Goal: Register for event/course

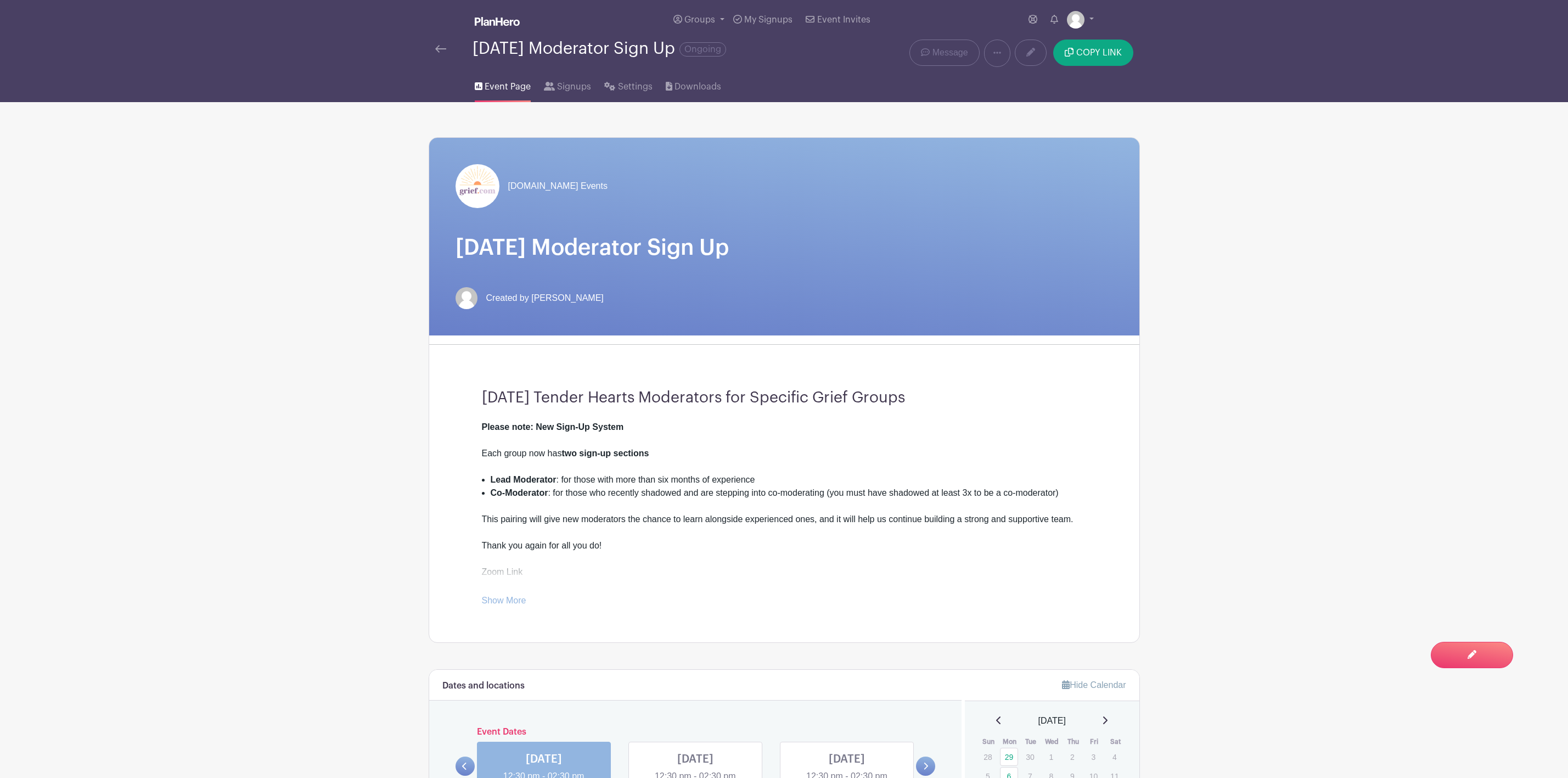
scroll to position [412, 0]
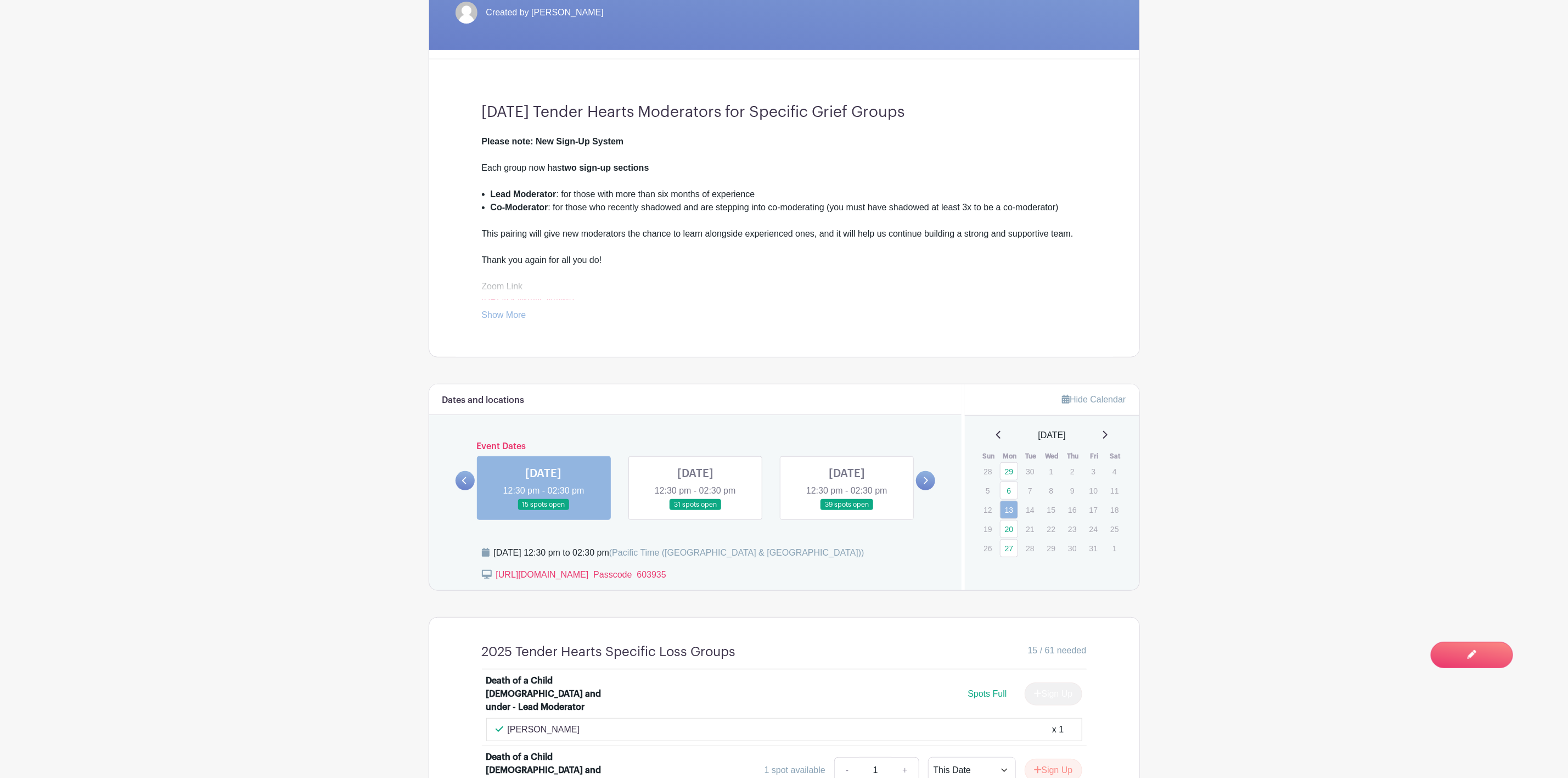
scroll to position [412, 0]
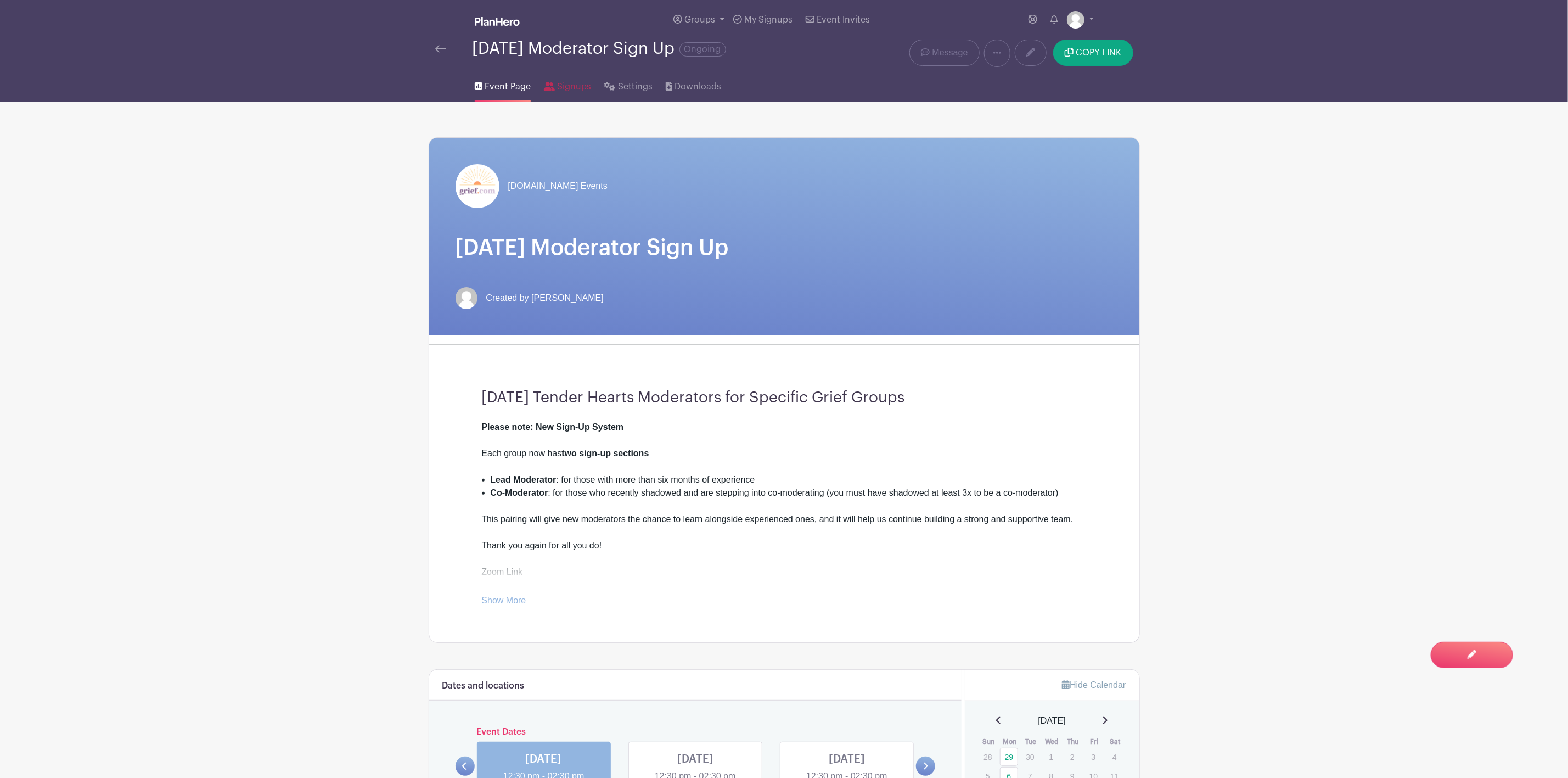
drag, startPoint x: 572, startPoint y: 83, endPoint x: 593, endPoint y: 107, distance: 31.9
click at [572, 85] on span "Signups" at bounding box center [574, 86] width 34 height 13
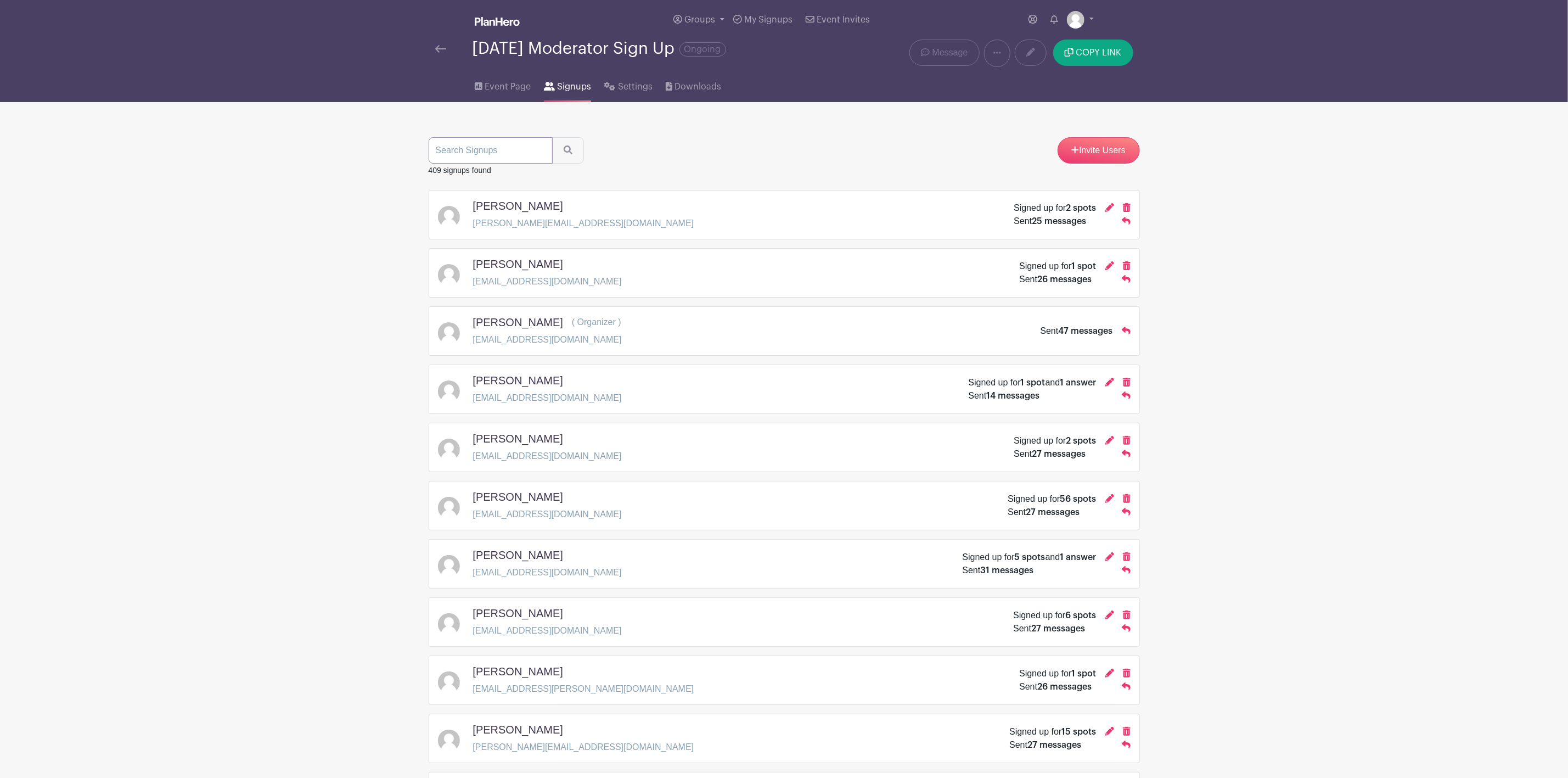
paste input "tlctransitionscoaching@gmail.com"
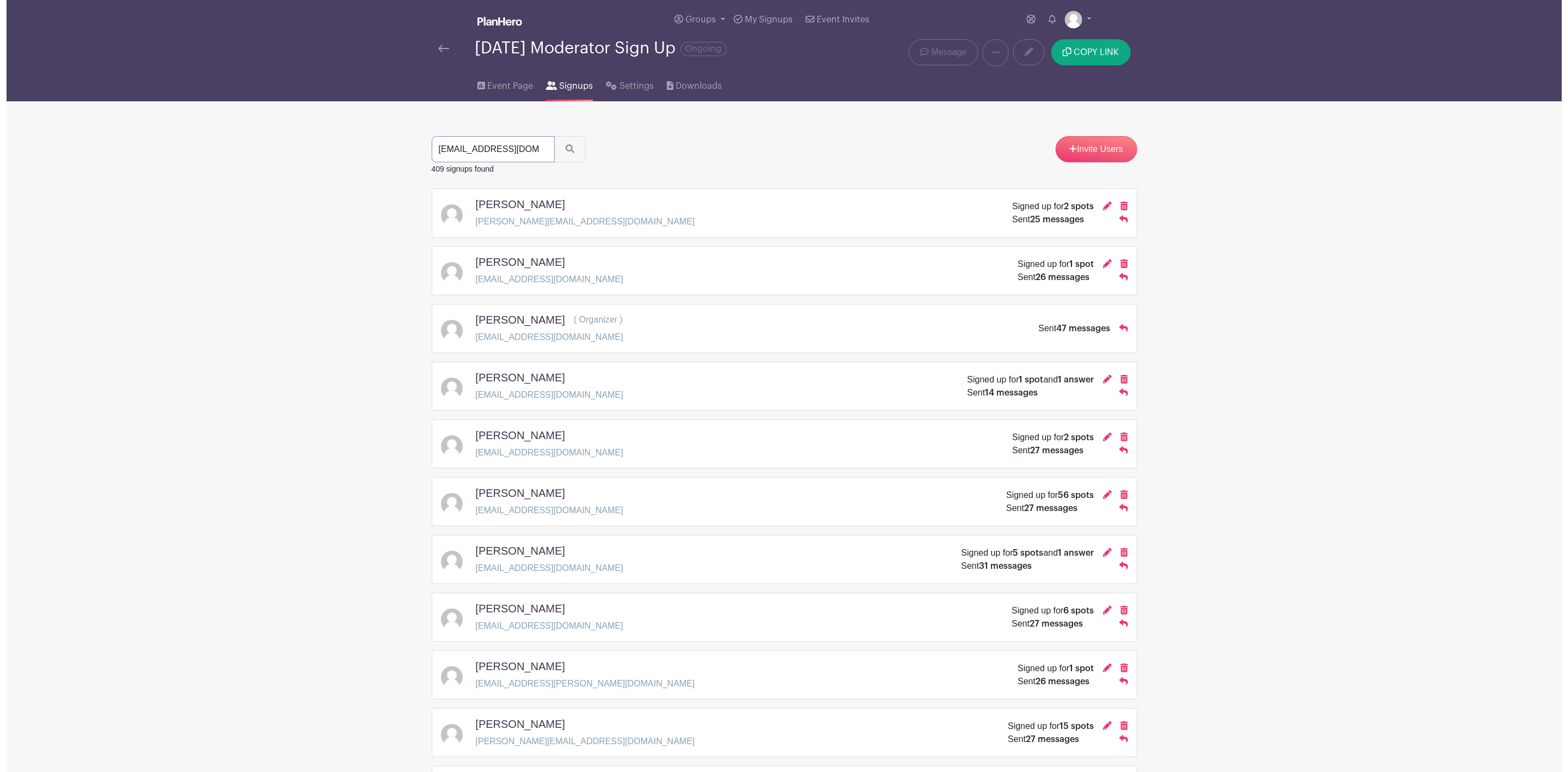
scroll to position [0, 35]
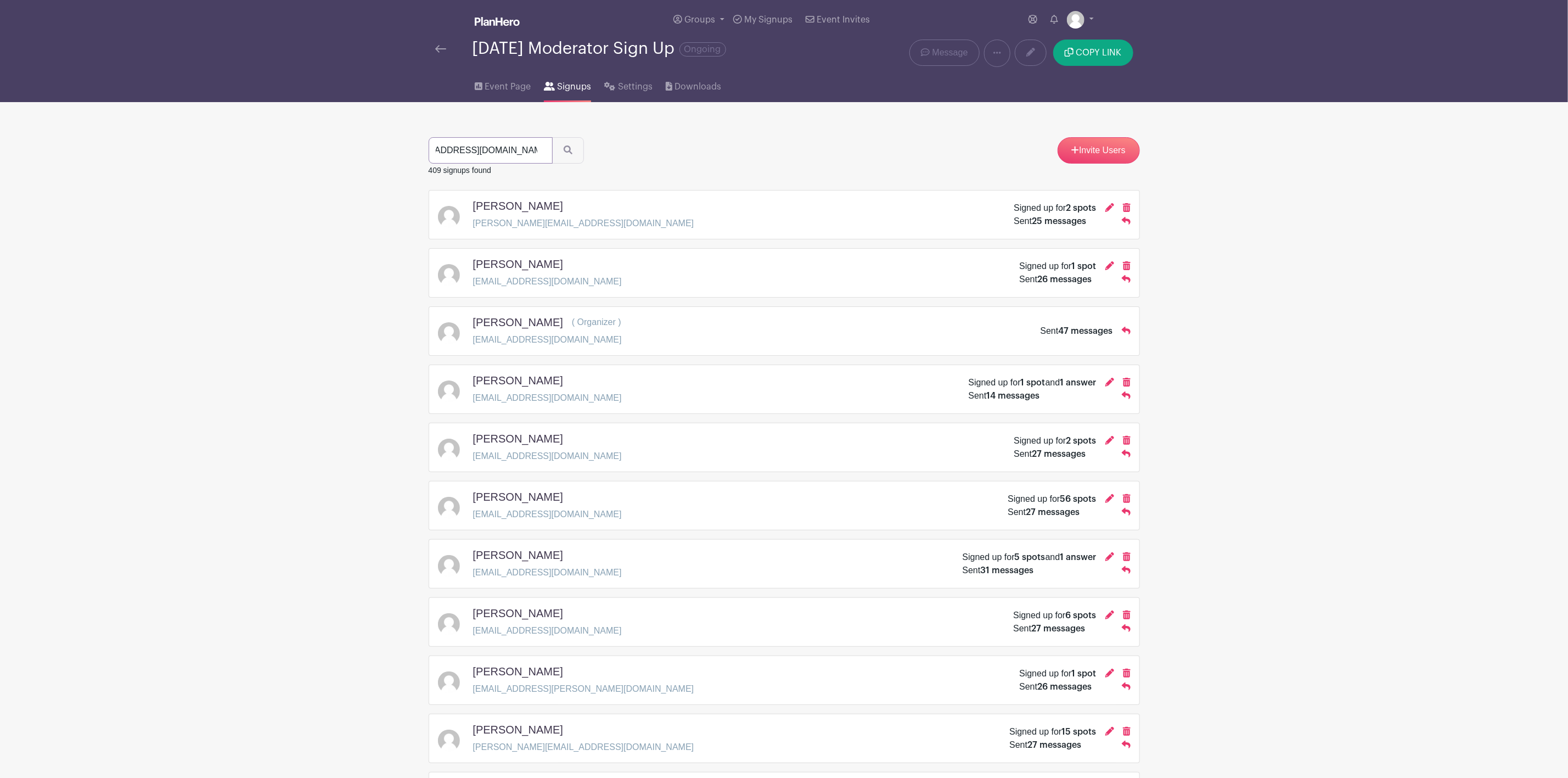
type input "tlctransitionscoaching@gmail.com"
click at [552, 137] on button "submit" at bounding box center [567, 150] width 32 height 27
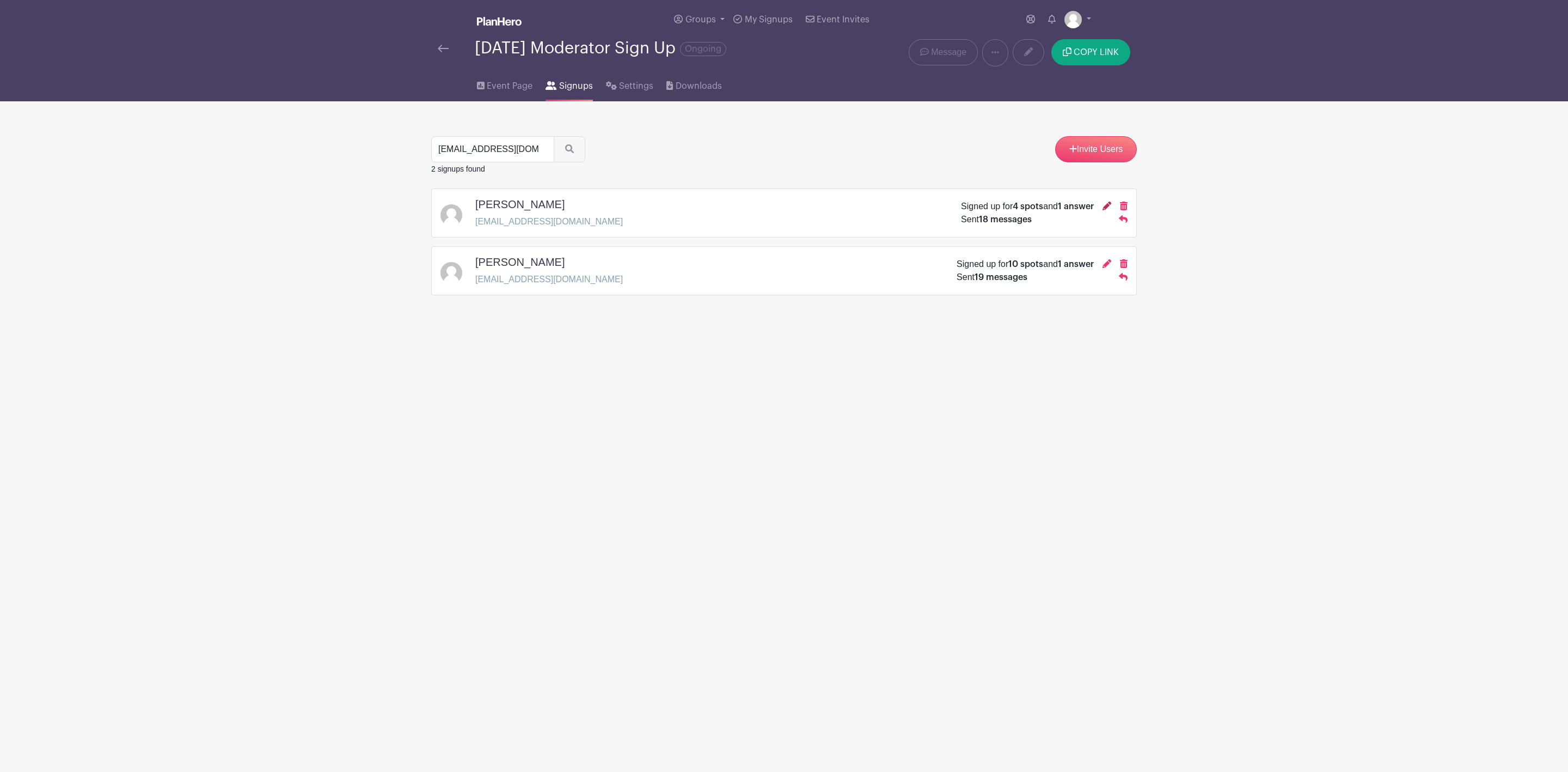
click at [1106, 210] on icon at bounding box center [1107, 206] width 9 height 9
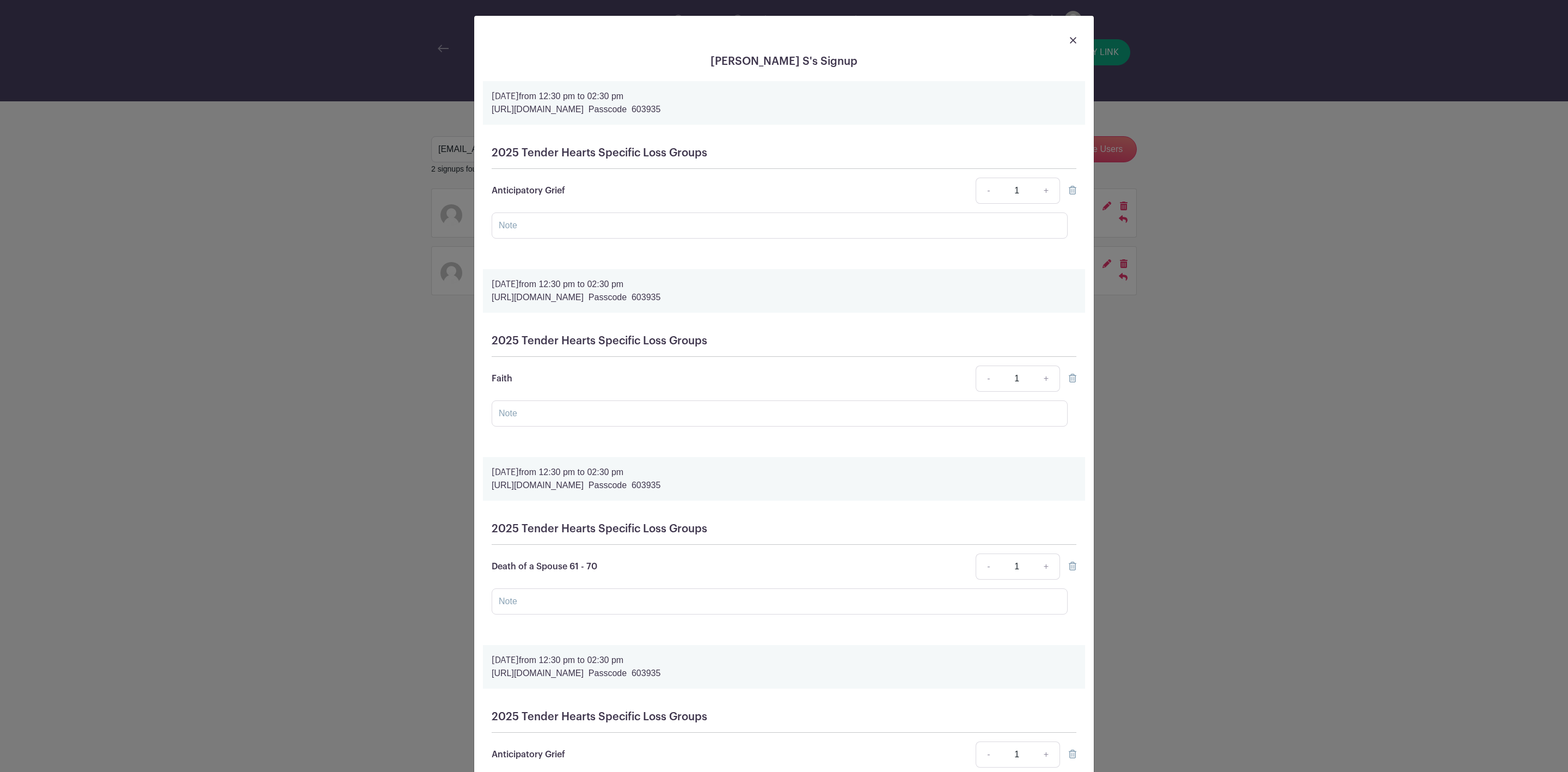
click at [1070, 39] on img at bounding box center [1072, 40] width 6 height 6
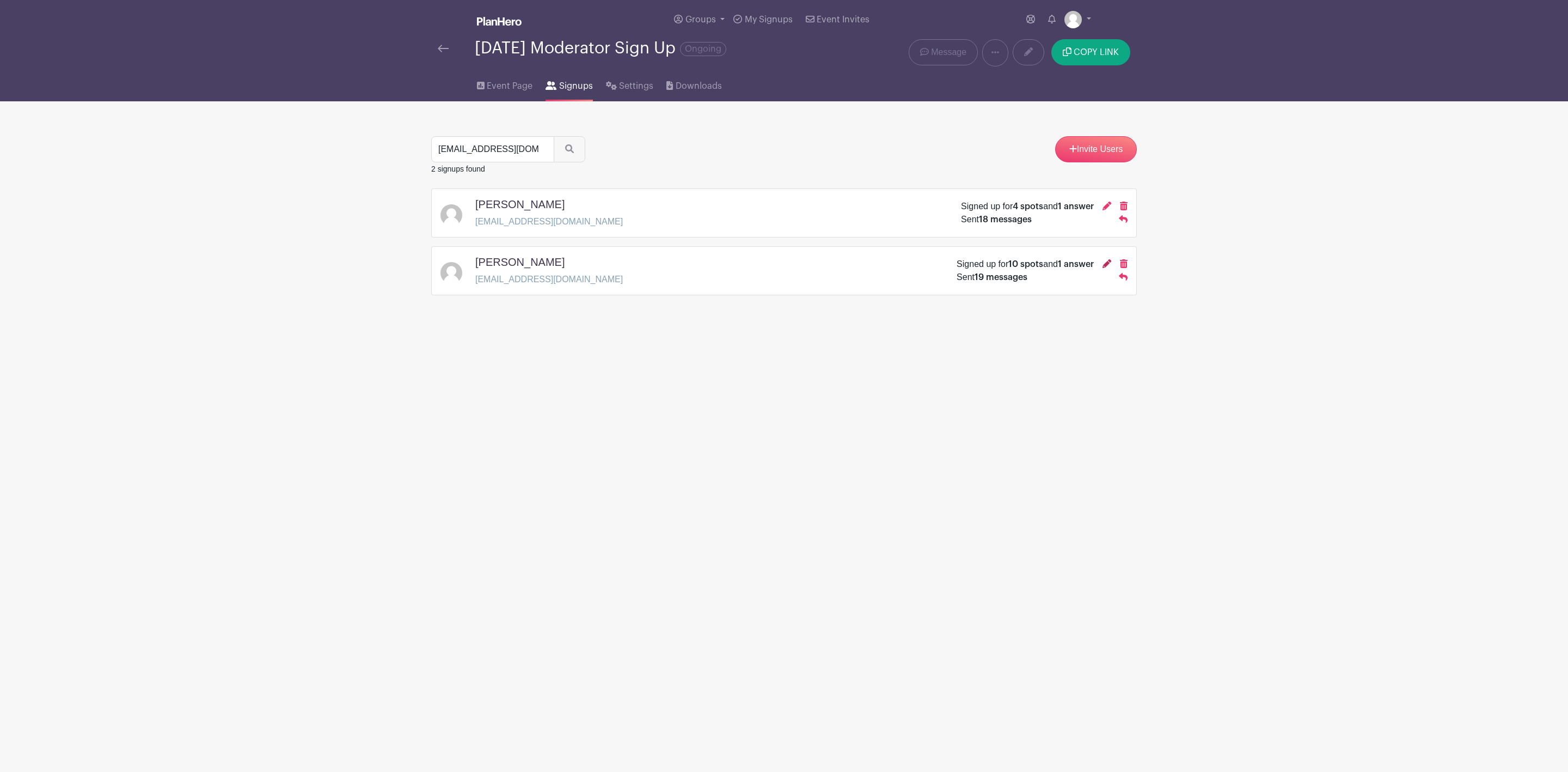
click at [1108, 266] on icon at bounding box center [1107, 263] width 9 height 9
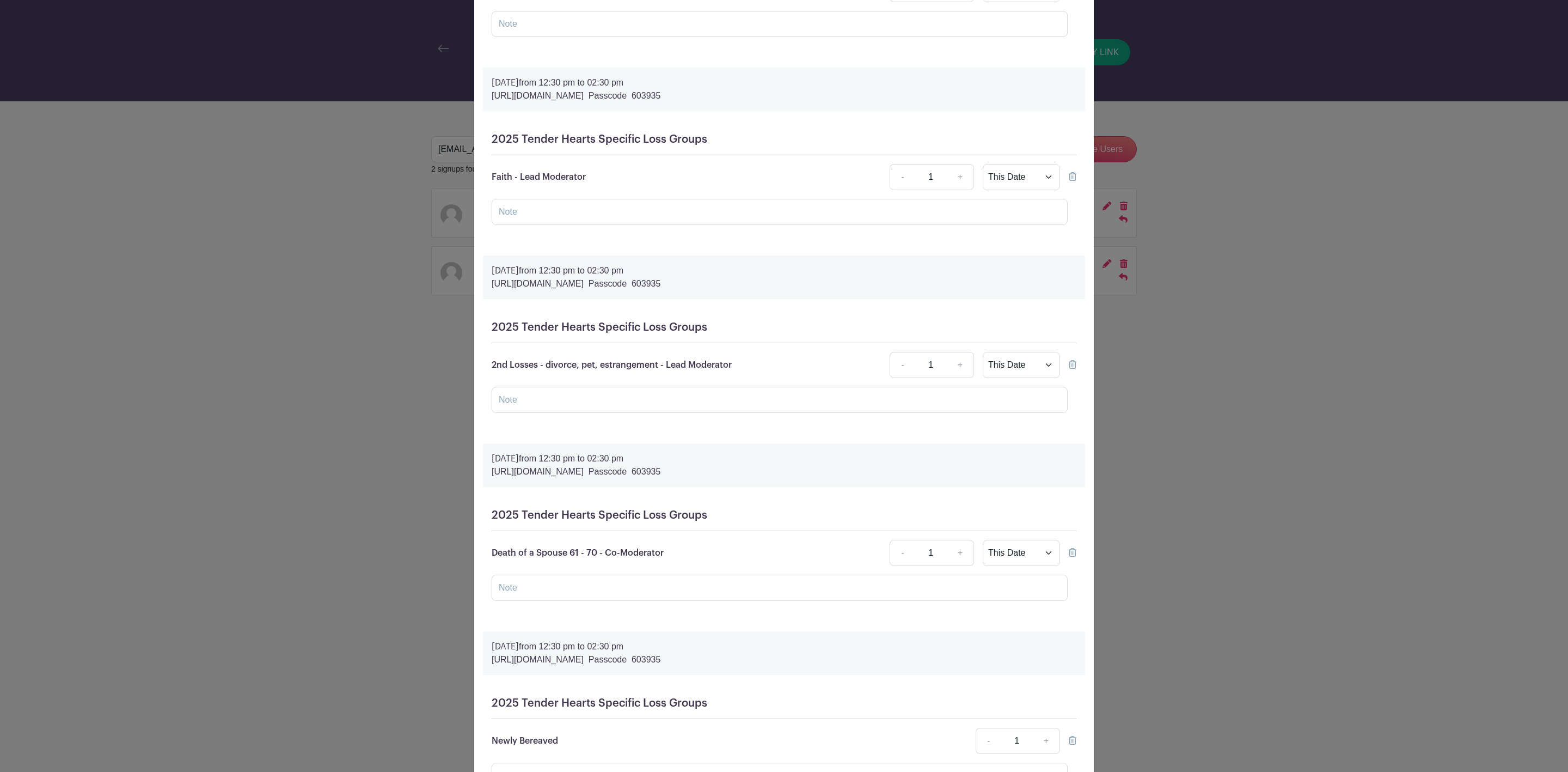
scroll to position [186, 0]
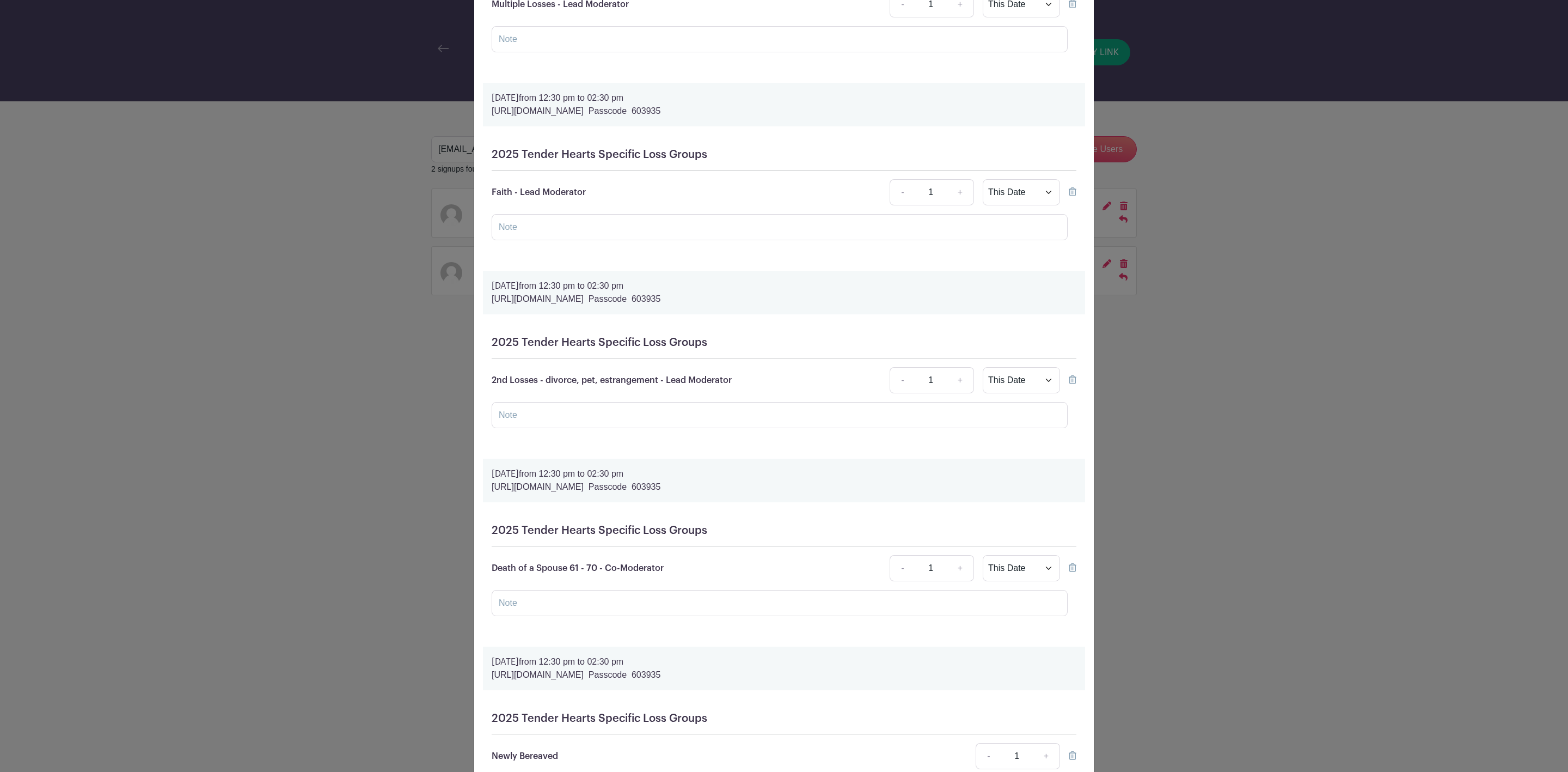
click at [1069, 196] on icon at bounding box center [1072, 192] width 7 height 9
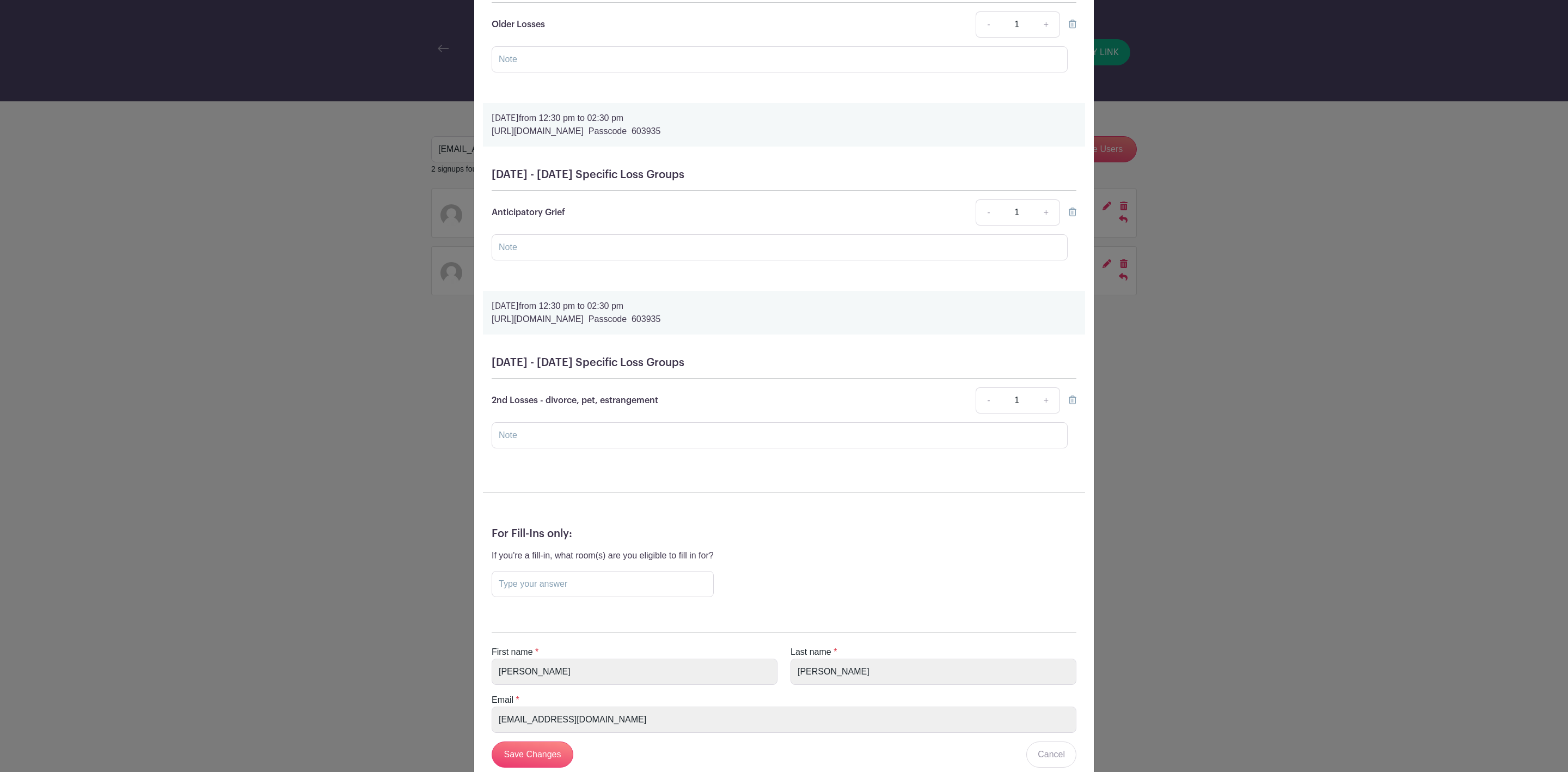
scroll to position [1504, 0]
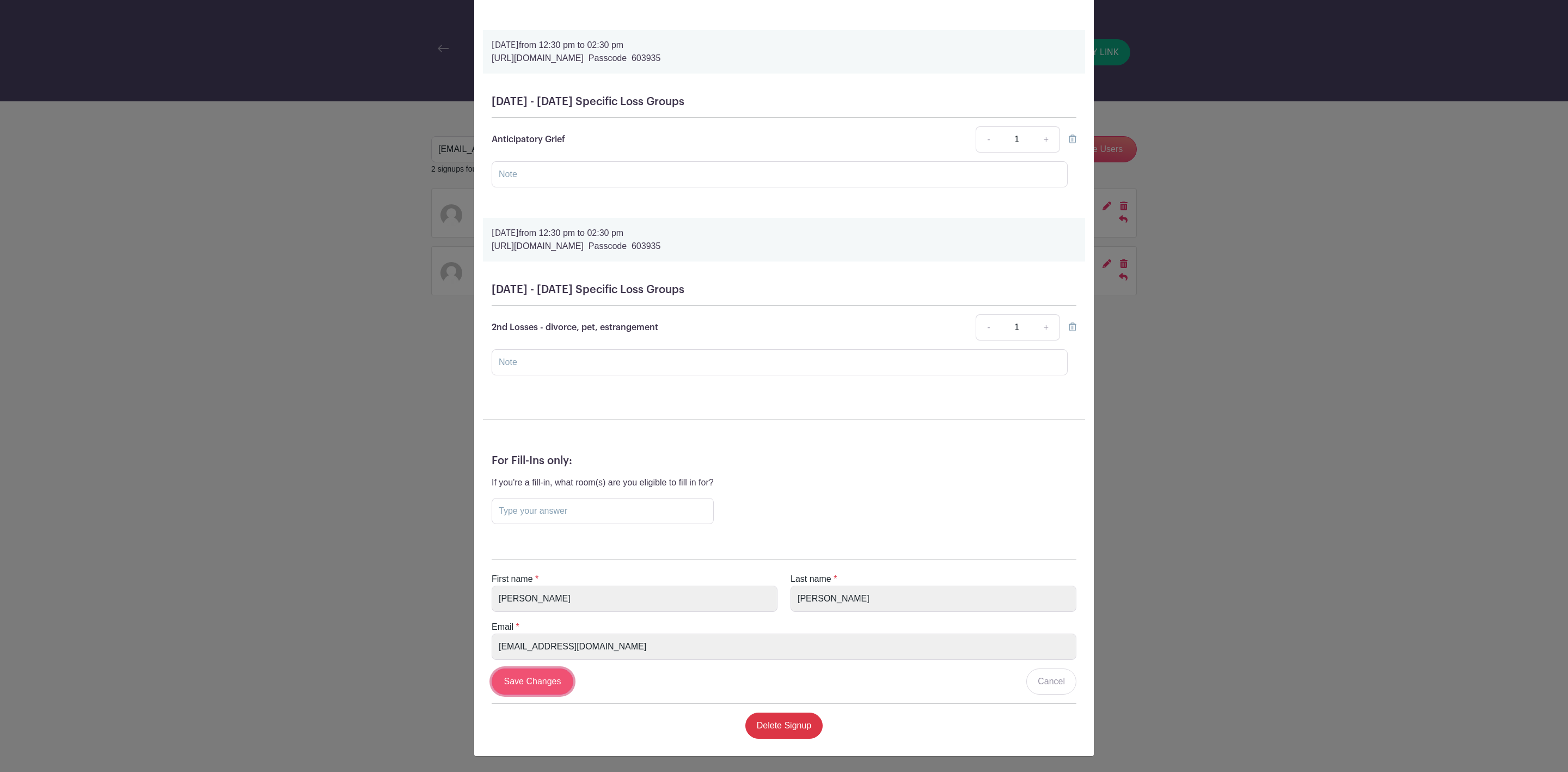
click at [526, 684] on input "Save Changes" at bounding box center [533, 681] width 82 height 26
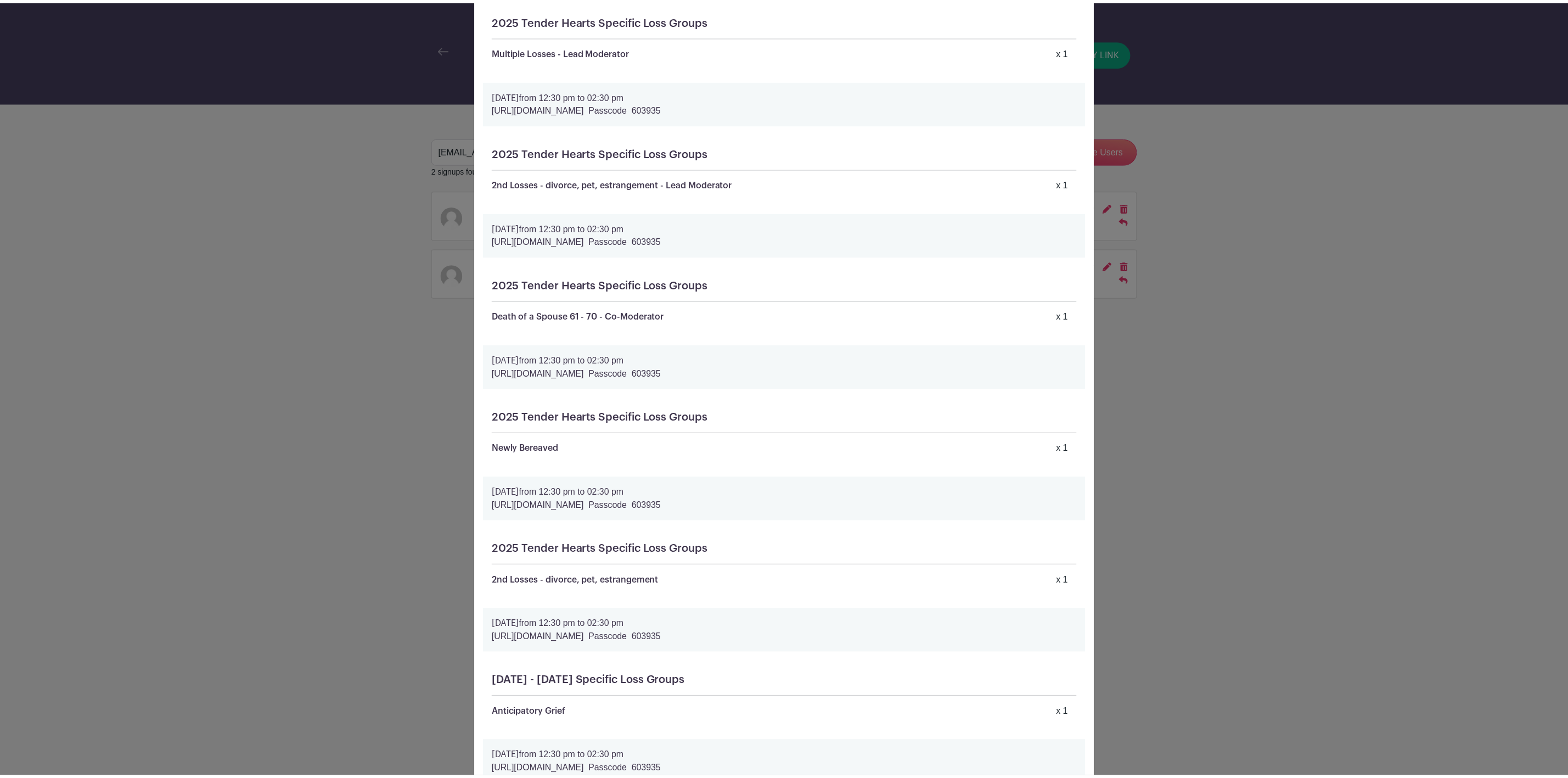
scroll to position [0, 0]
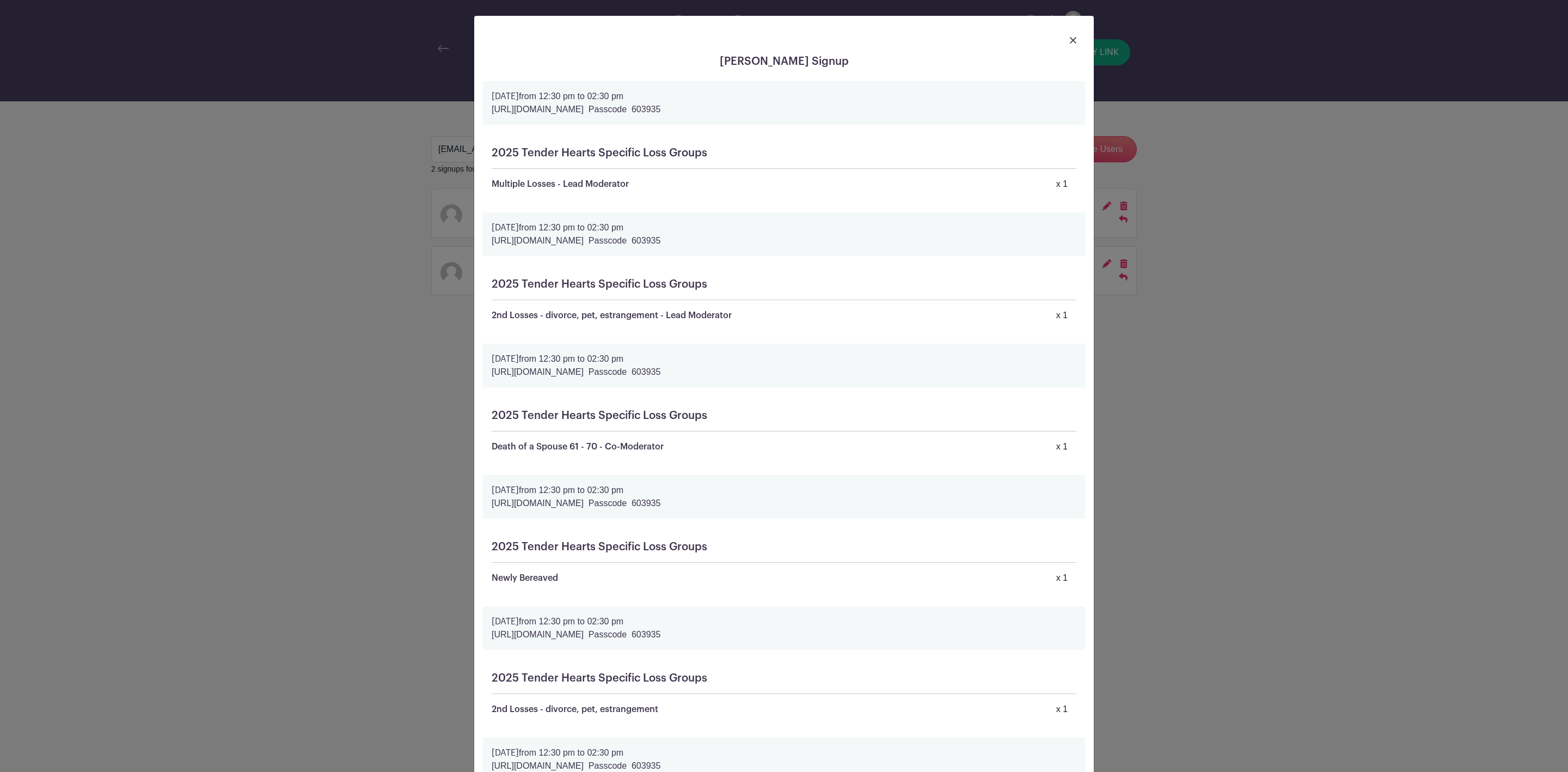
click at [1061, 40] on div at bounding box center [784, 39] width 602 height 30
click at [1070, 38] on img at bounding box center [1072, 40] width 6 height 6
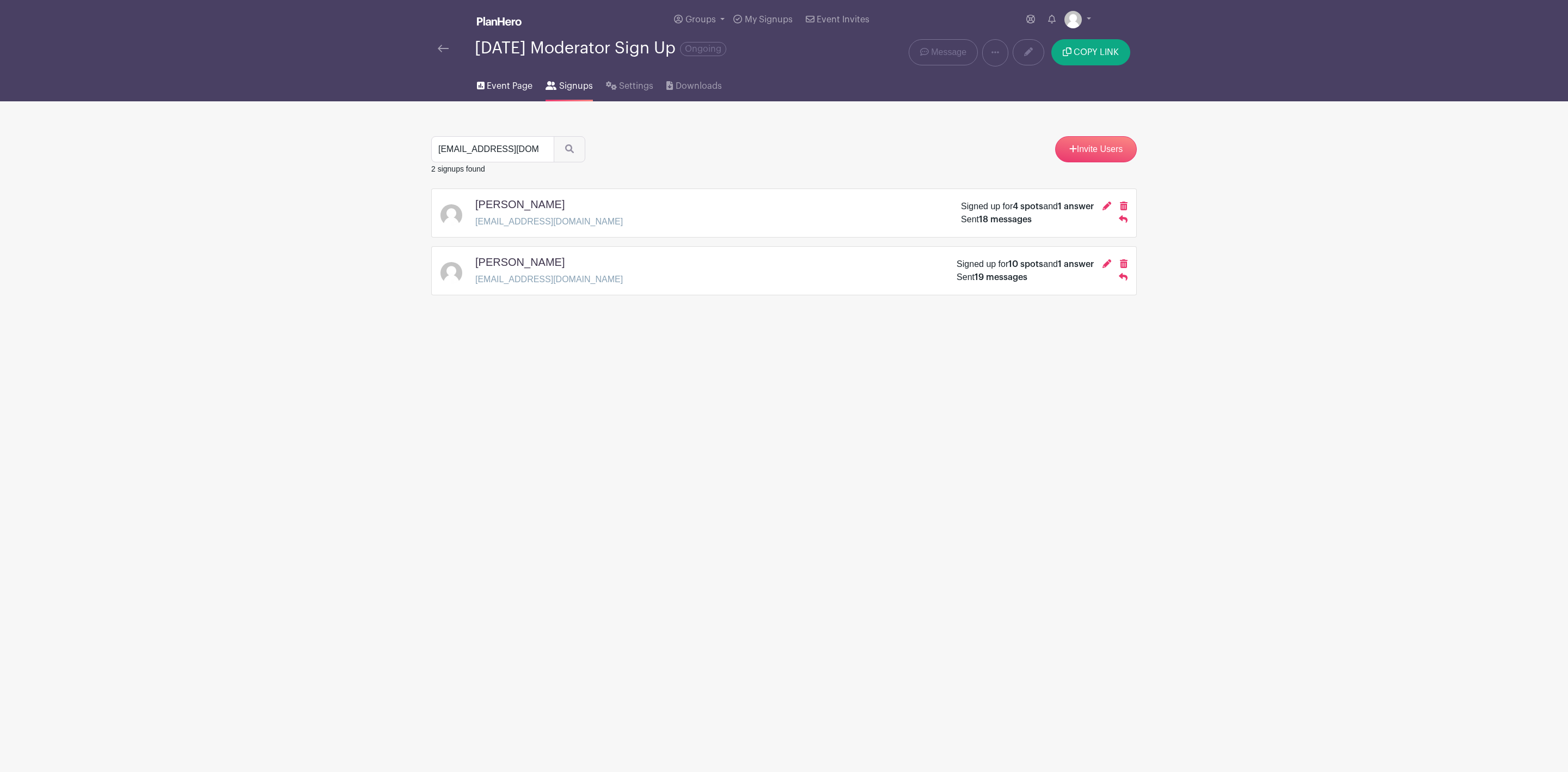
click at [495, 84] on span "Event Page" at bounding box center [509, 86] width 46 height 13
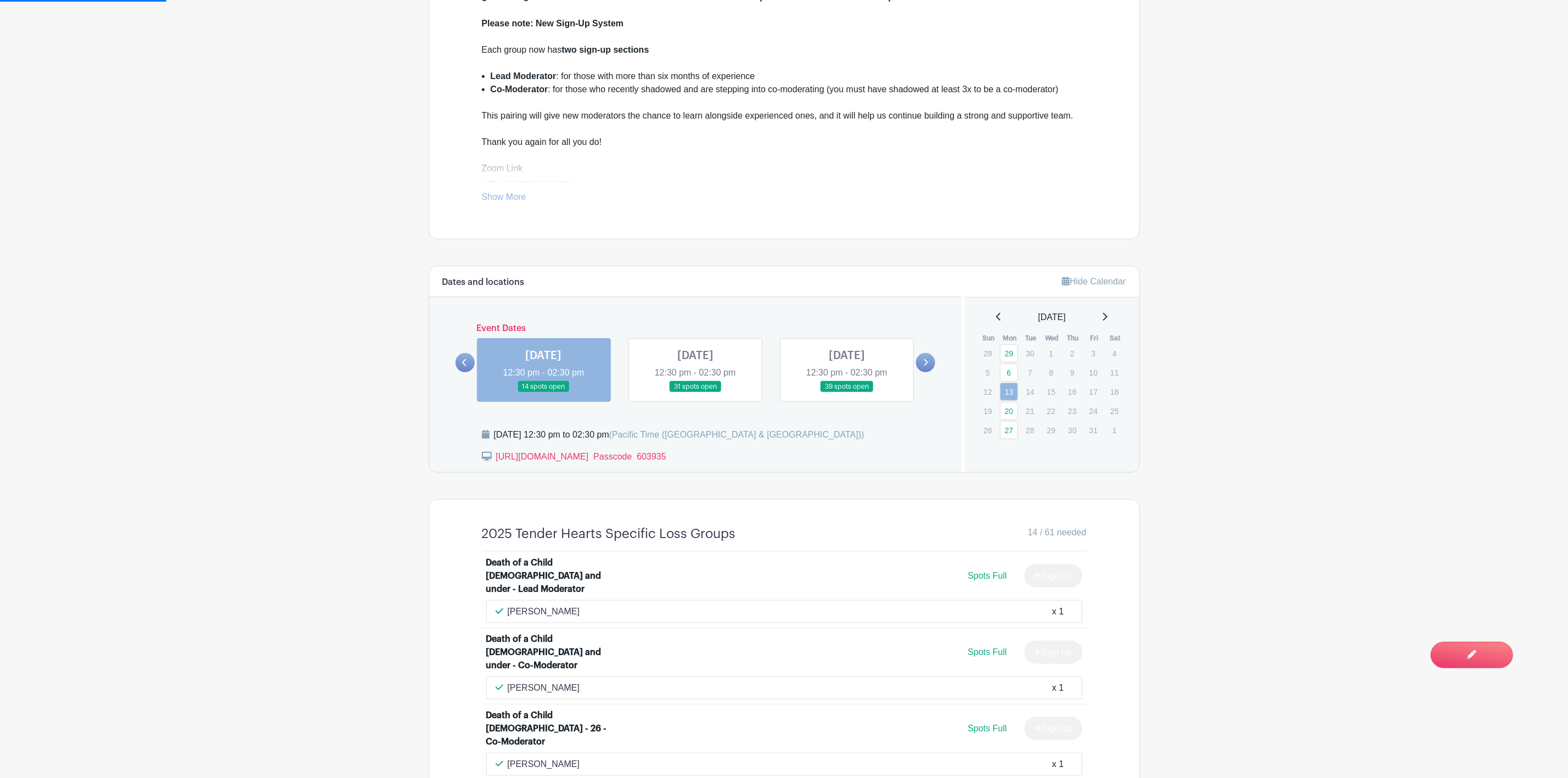
scroll to position [412, 0]
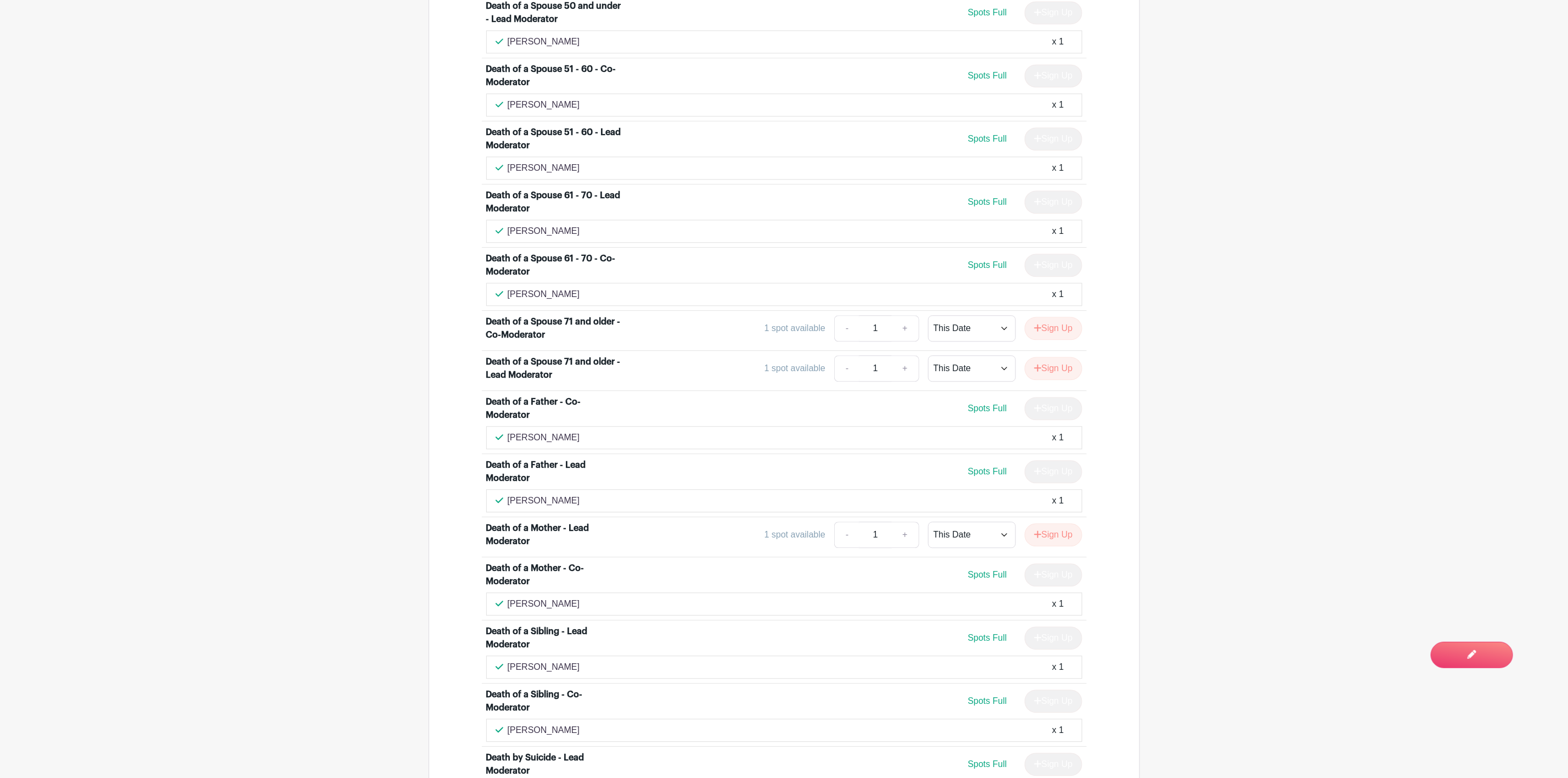
scroll to position [1576, 0]
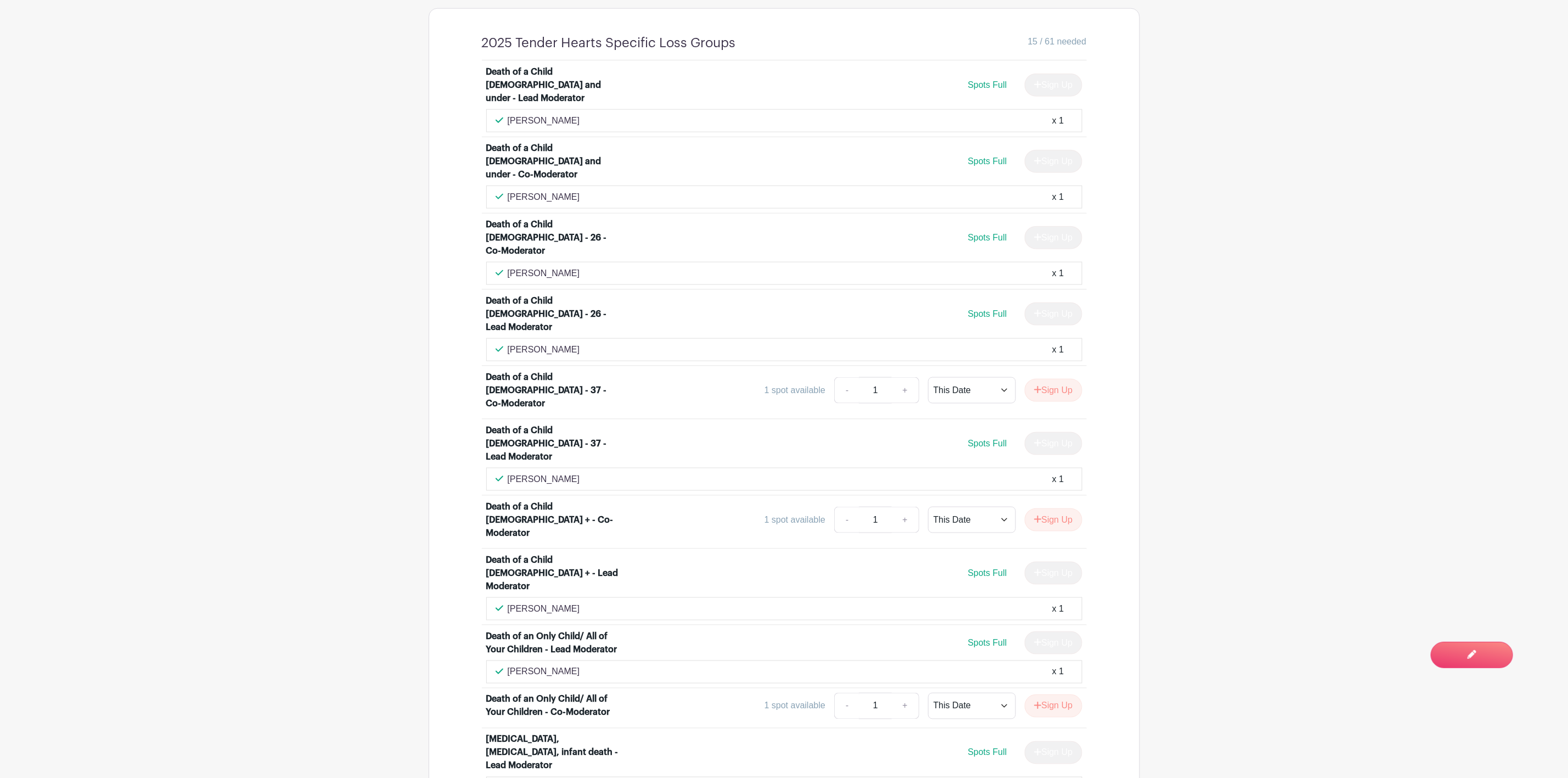
scroll to position [1070, 0]
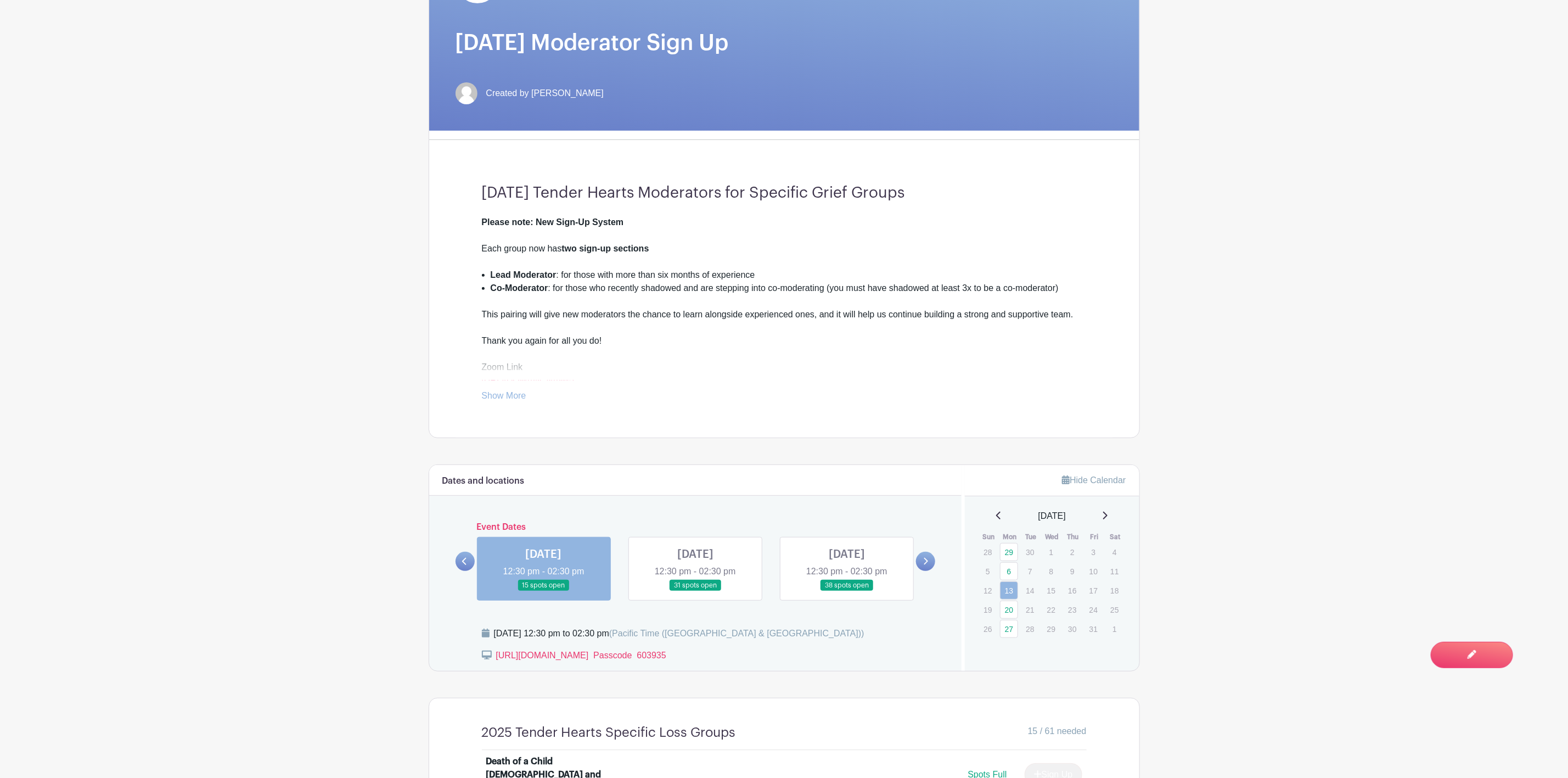
scroll to position [94, 0]
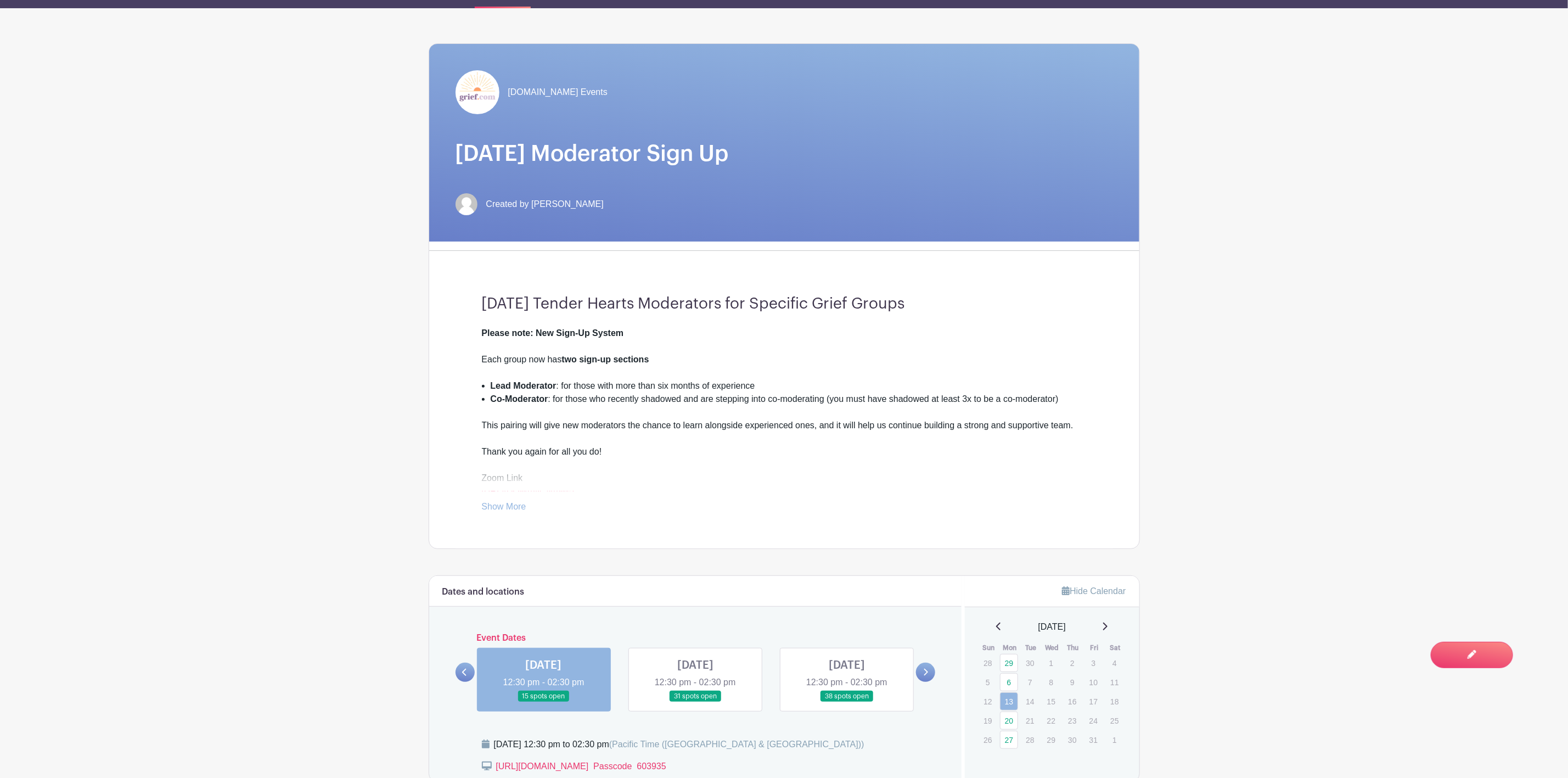
click at [543, 702] on link at bounding box center [543, 702] width 0 height 0
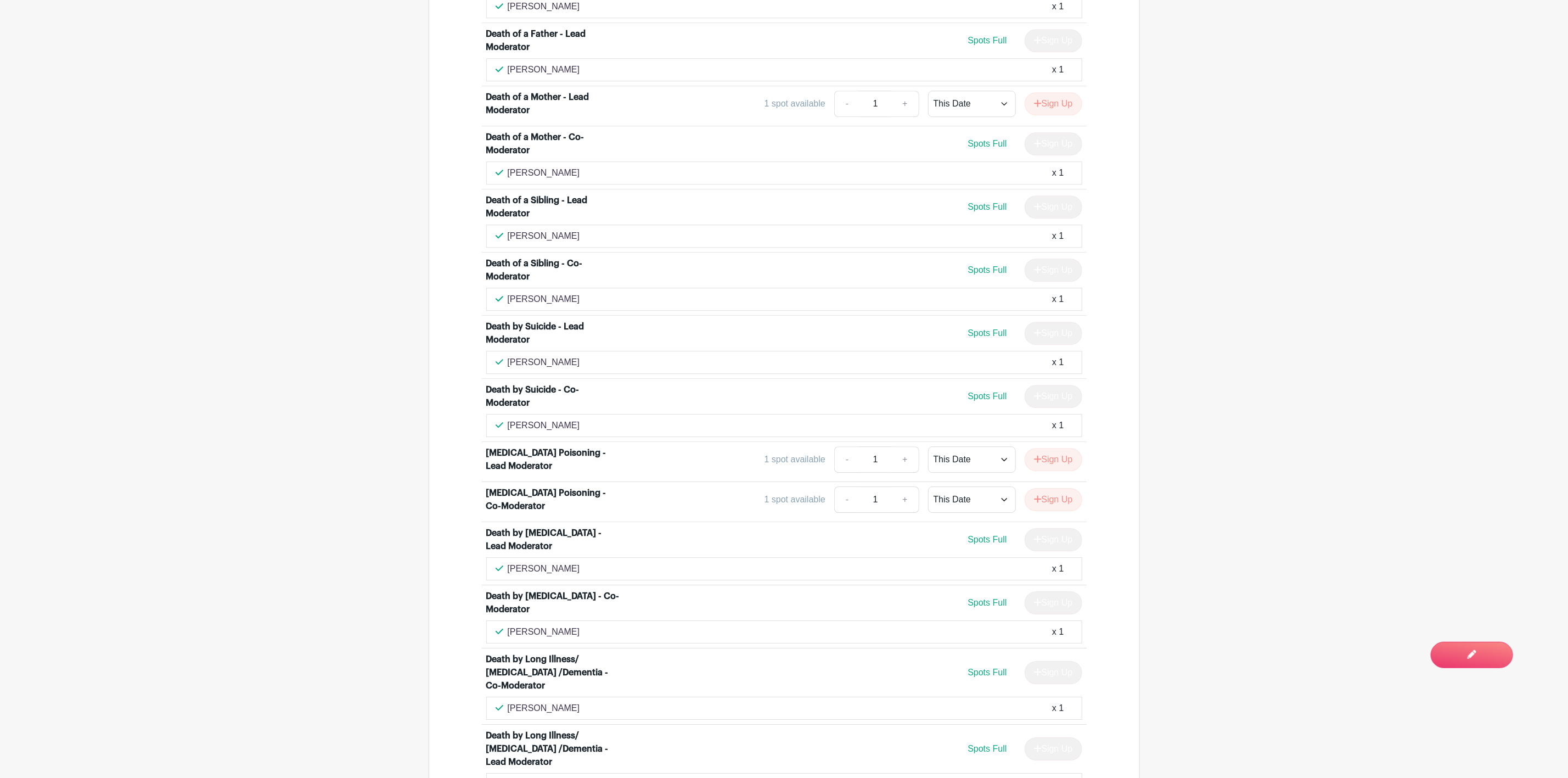
scroll to position [2317, 0]
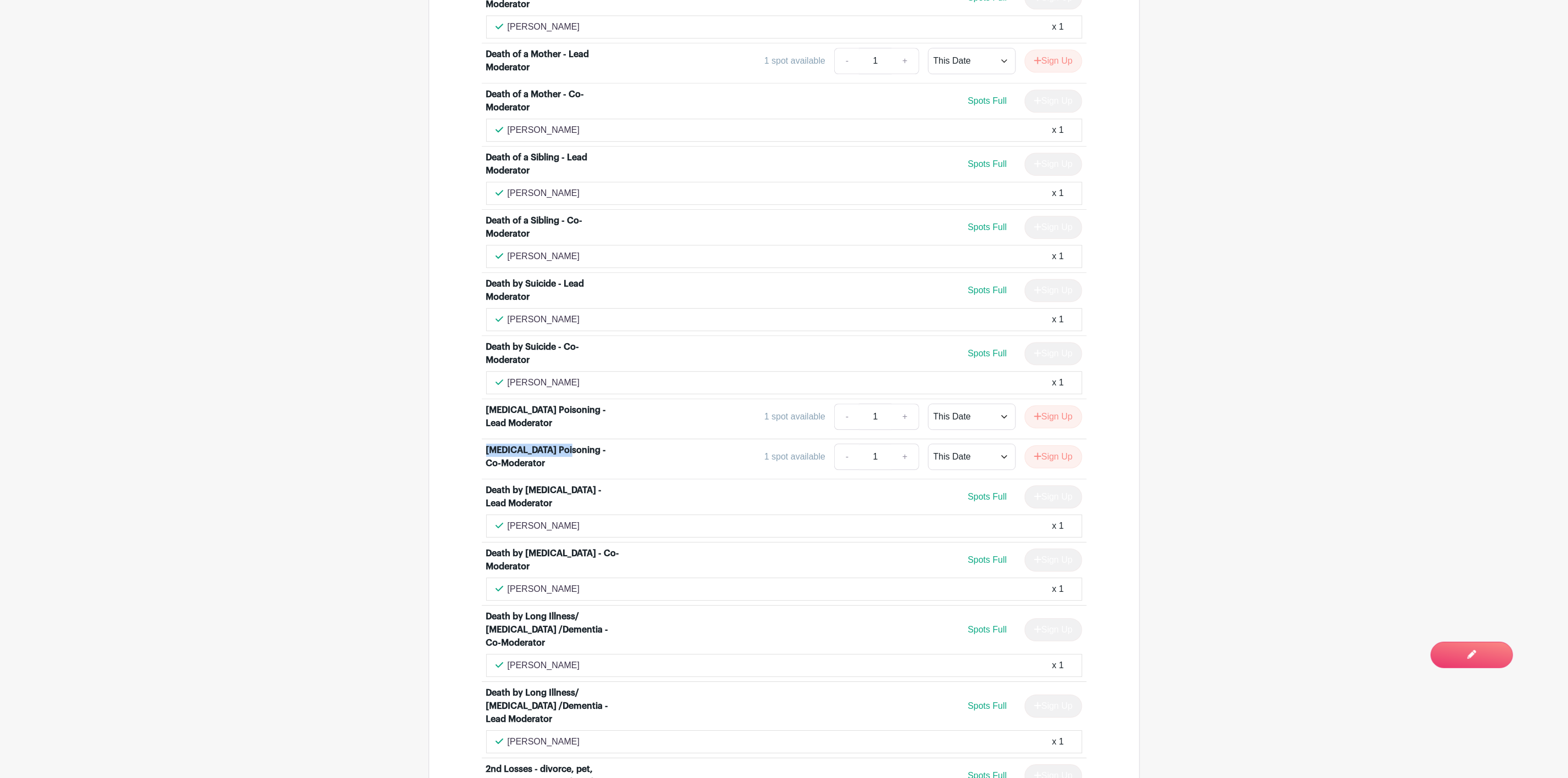
drag, startPoint x: 487, startPoint y: 342, endPoint x: 565, endPoint y: 344, distance: 78.0
click at [565, 444] on div "[MEDICAL_DATA] Poisoning - Co-Moderator" at bounding box center [554, 457] width 136 height 27
click at [513, 444] on div "[MEDICAL_DATA] Poisoning - Co-Moderator" at bounding box center [554, 457] width 136 height 27
drag, startPoint x: 487, startPoint y: 346, endPoint x: 521, endPoint y: 346, distance: 34.0
click at [521, 444] on div "[MEDICAL_DATA] Poisoning - Co-Moderator" at bounding box center [554, 457] width 136 height 27
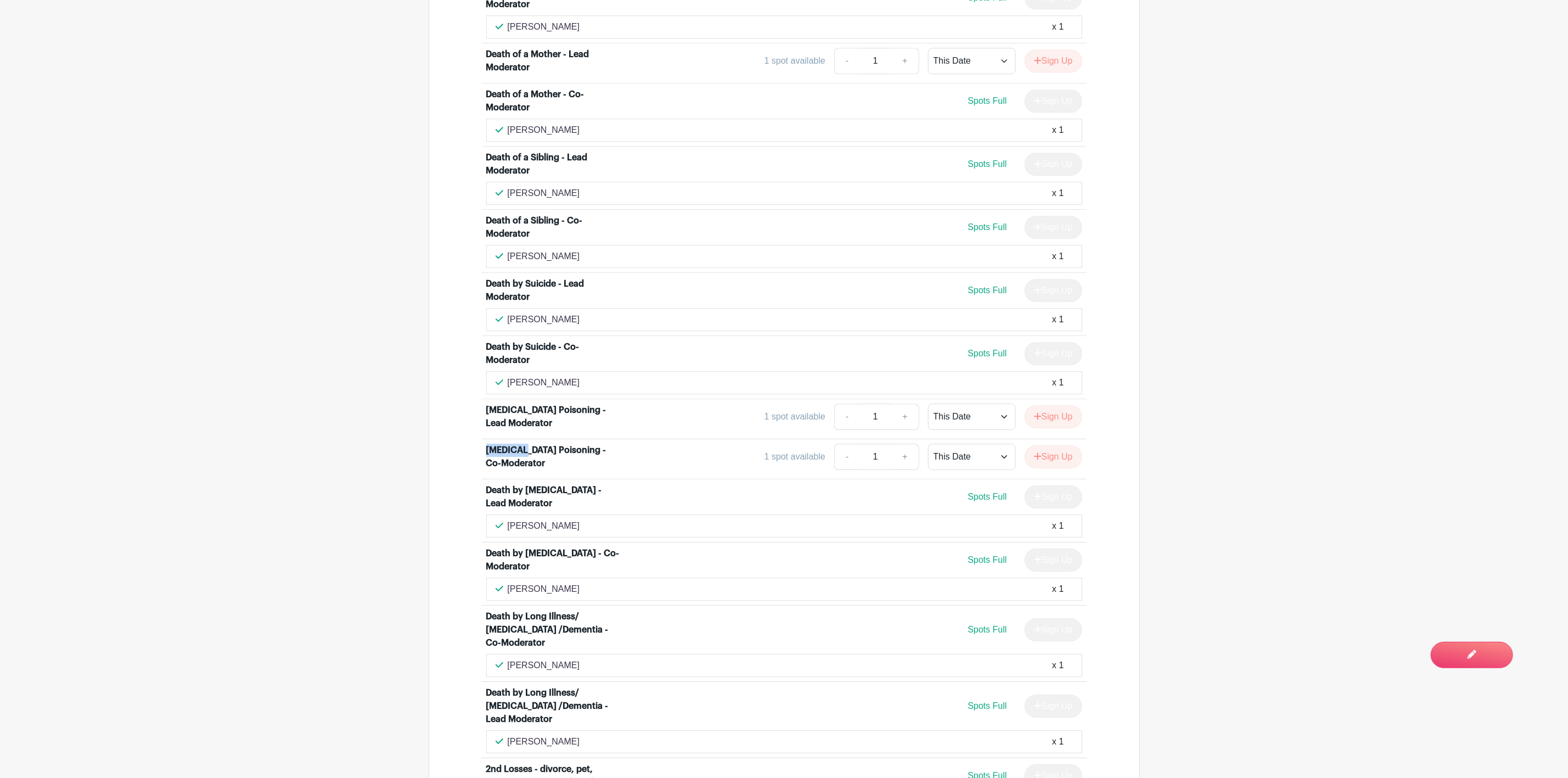
copy div "[MEDICAL_DATA]"
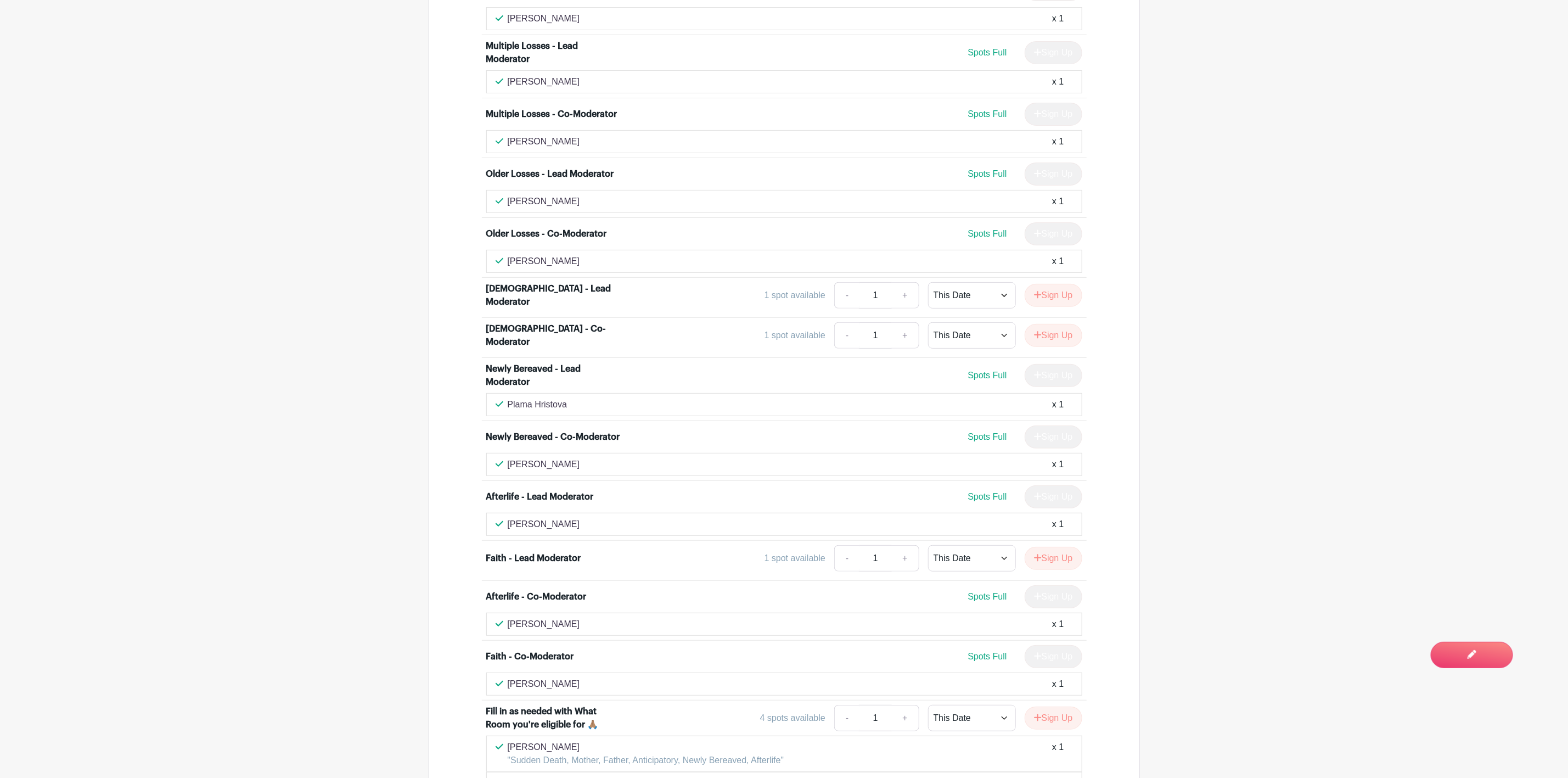
scroll to position [3306, 0]
